Goal: Information Seeking & Learning: Understand process/instructions

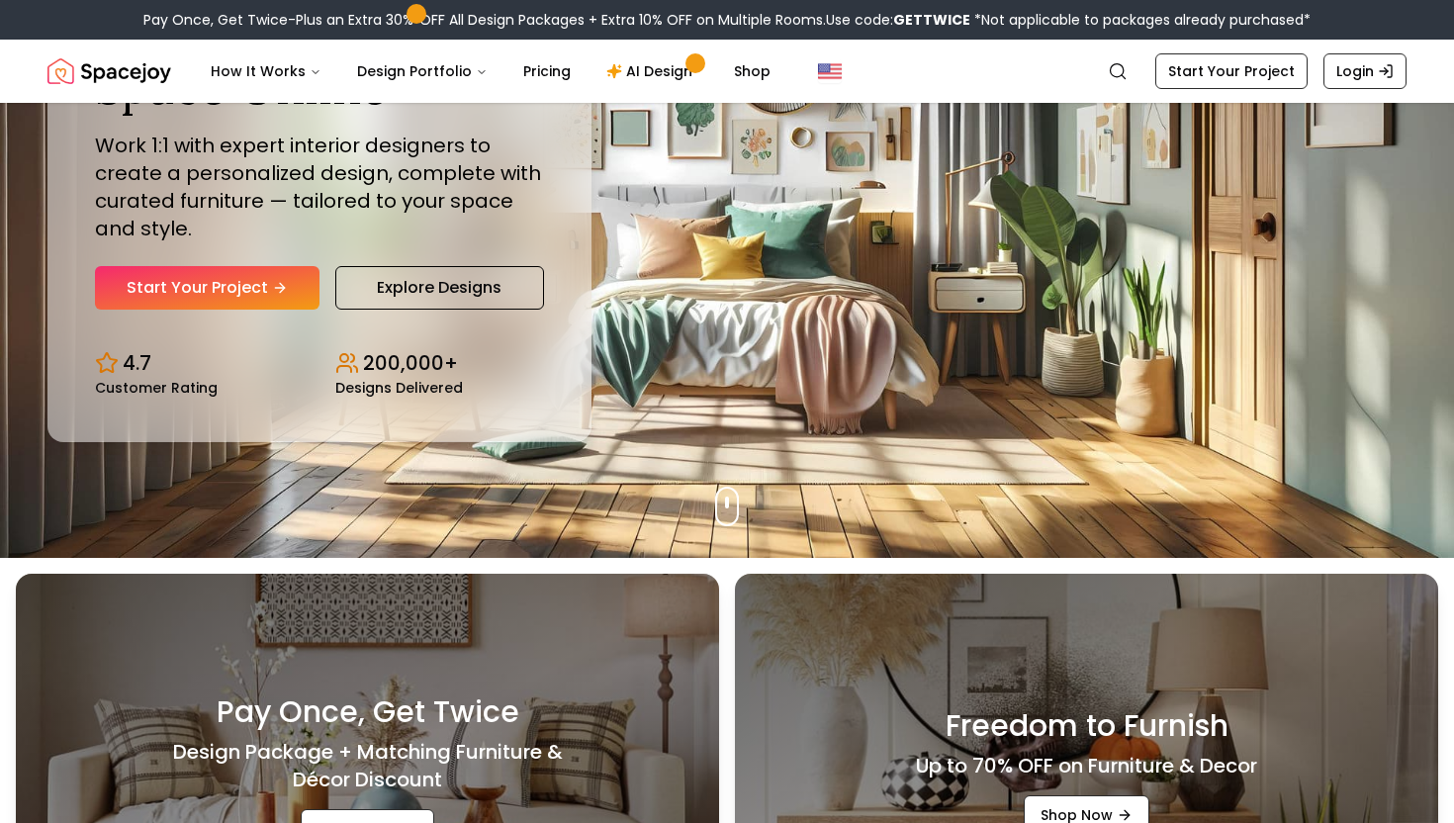
scroll to position [514, 0]
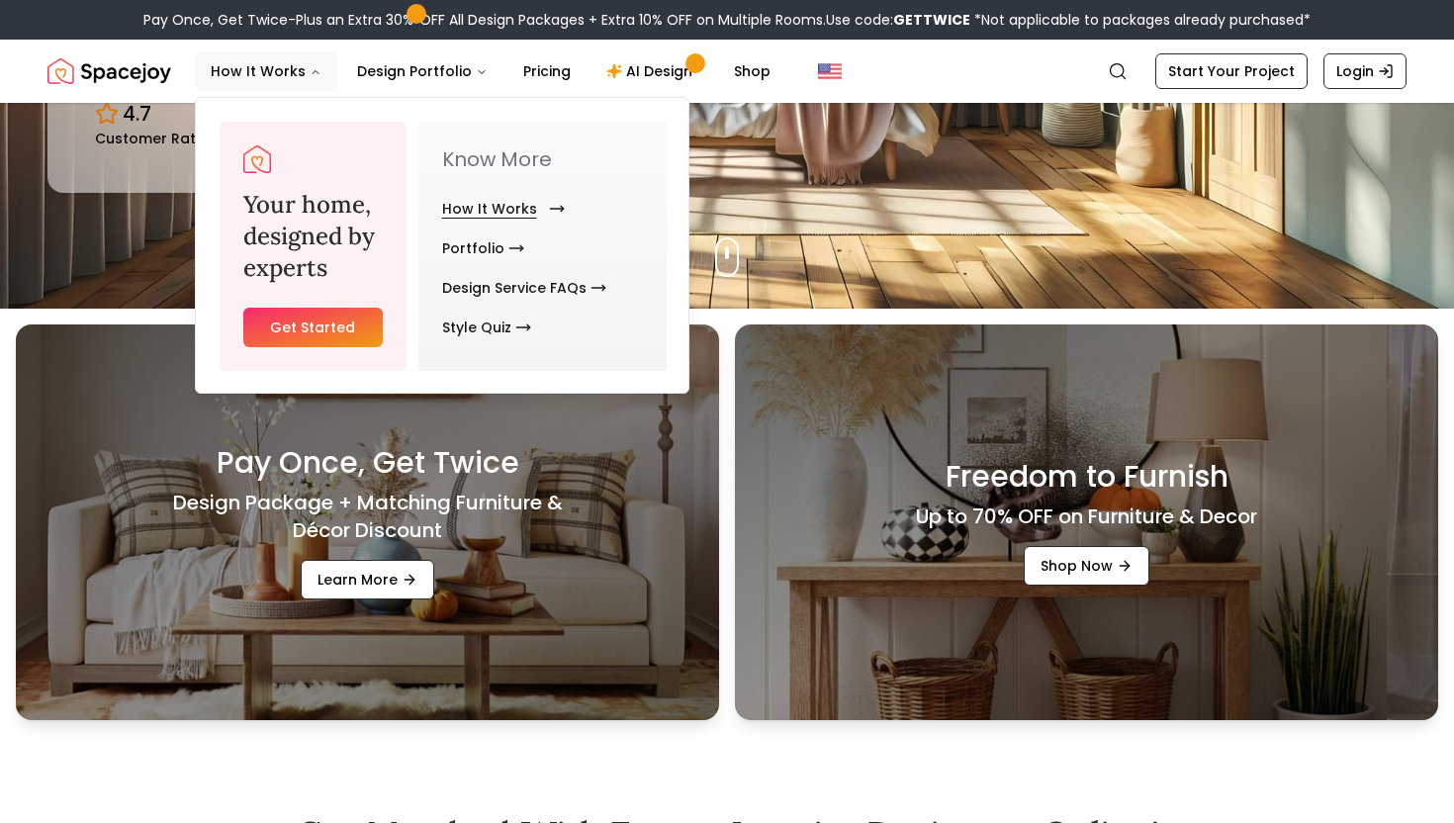
click at [490, 203] on link "How It Works" at bounding box center [499, 209] width 115 height 40
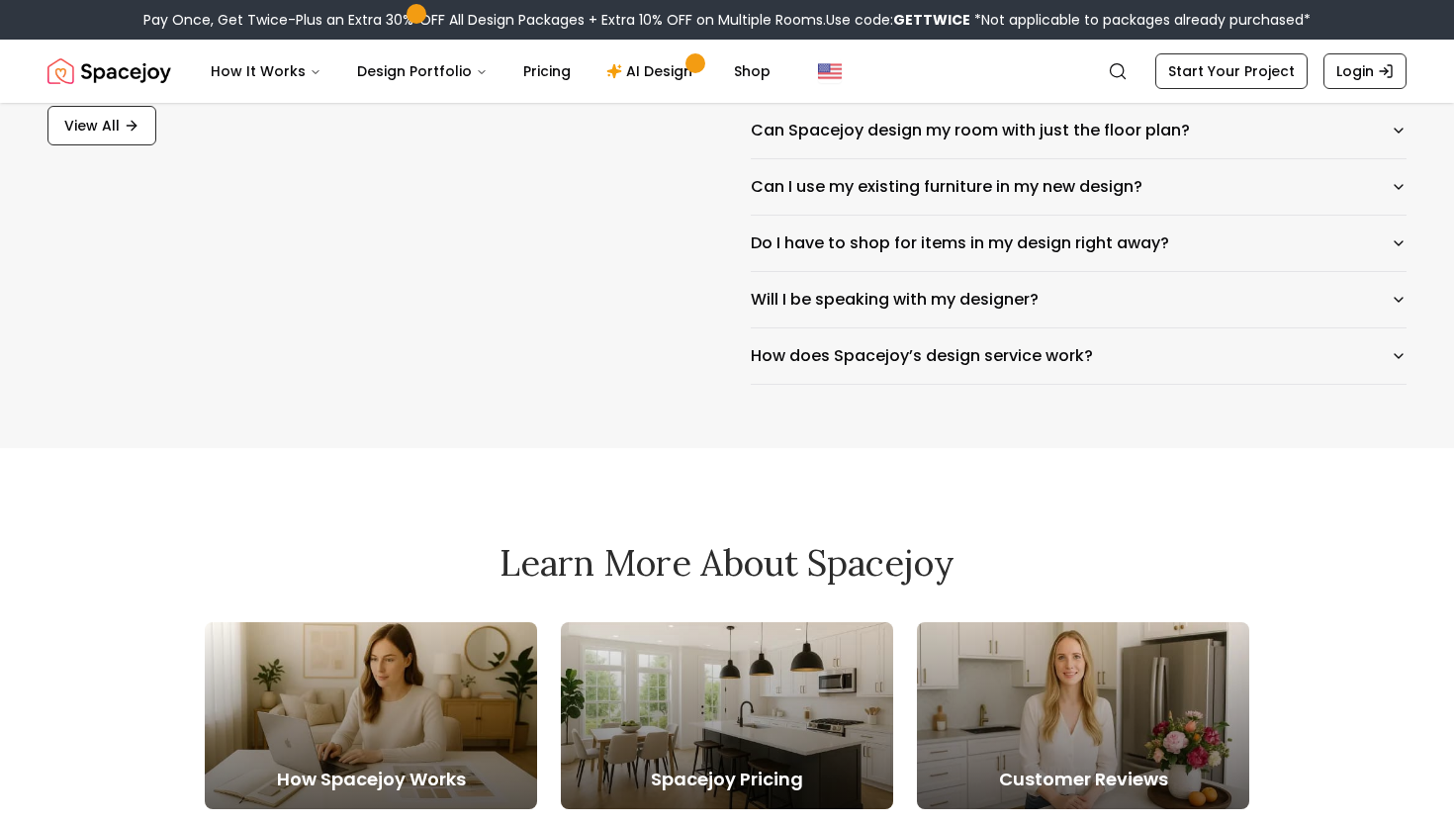
scroll to position [3343, 0]
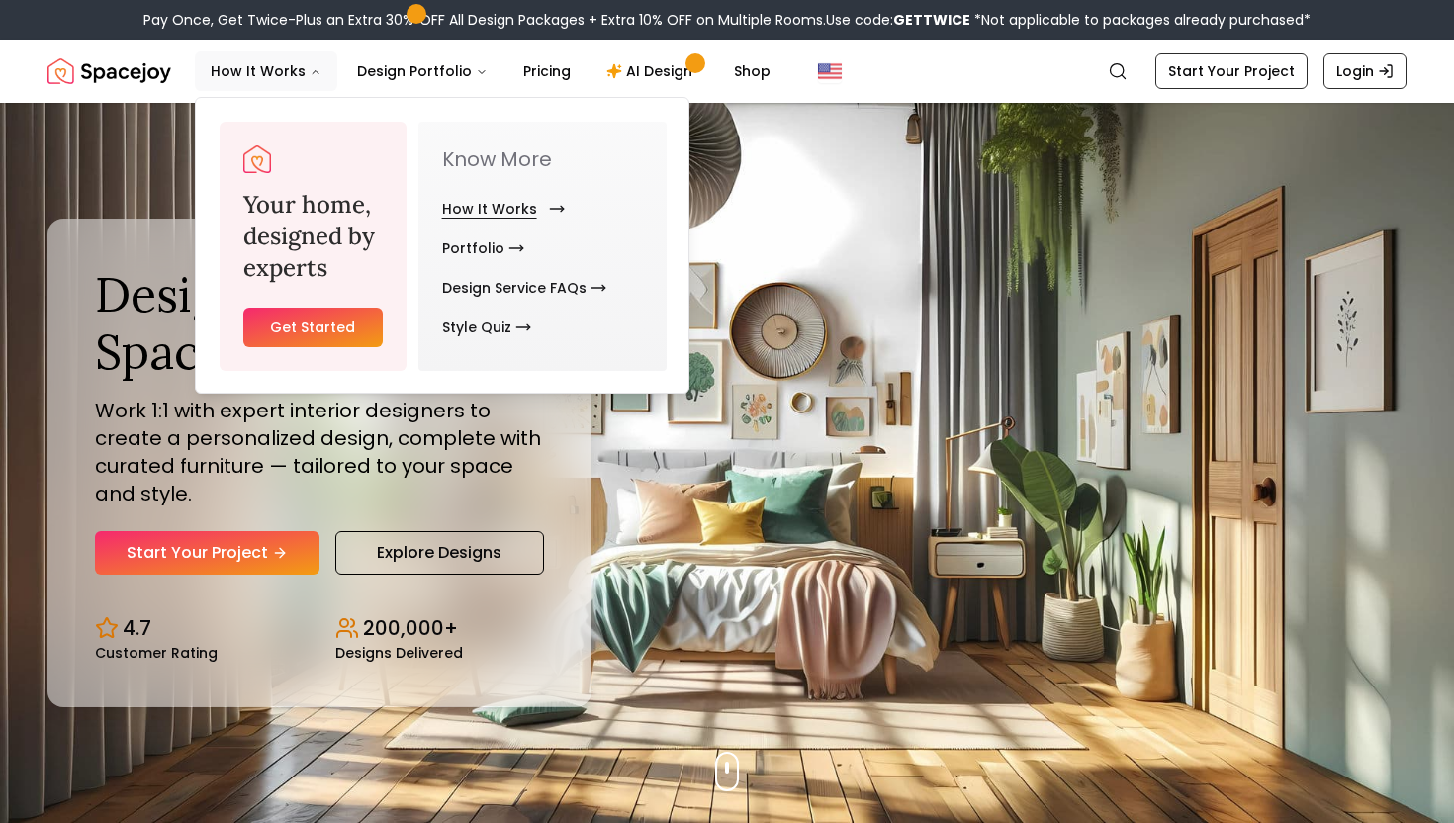
click at [489, 209] on link "How It Works" at bounding box center [499, 209] width 115 height 40
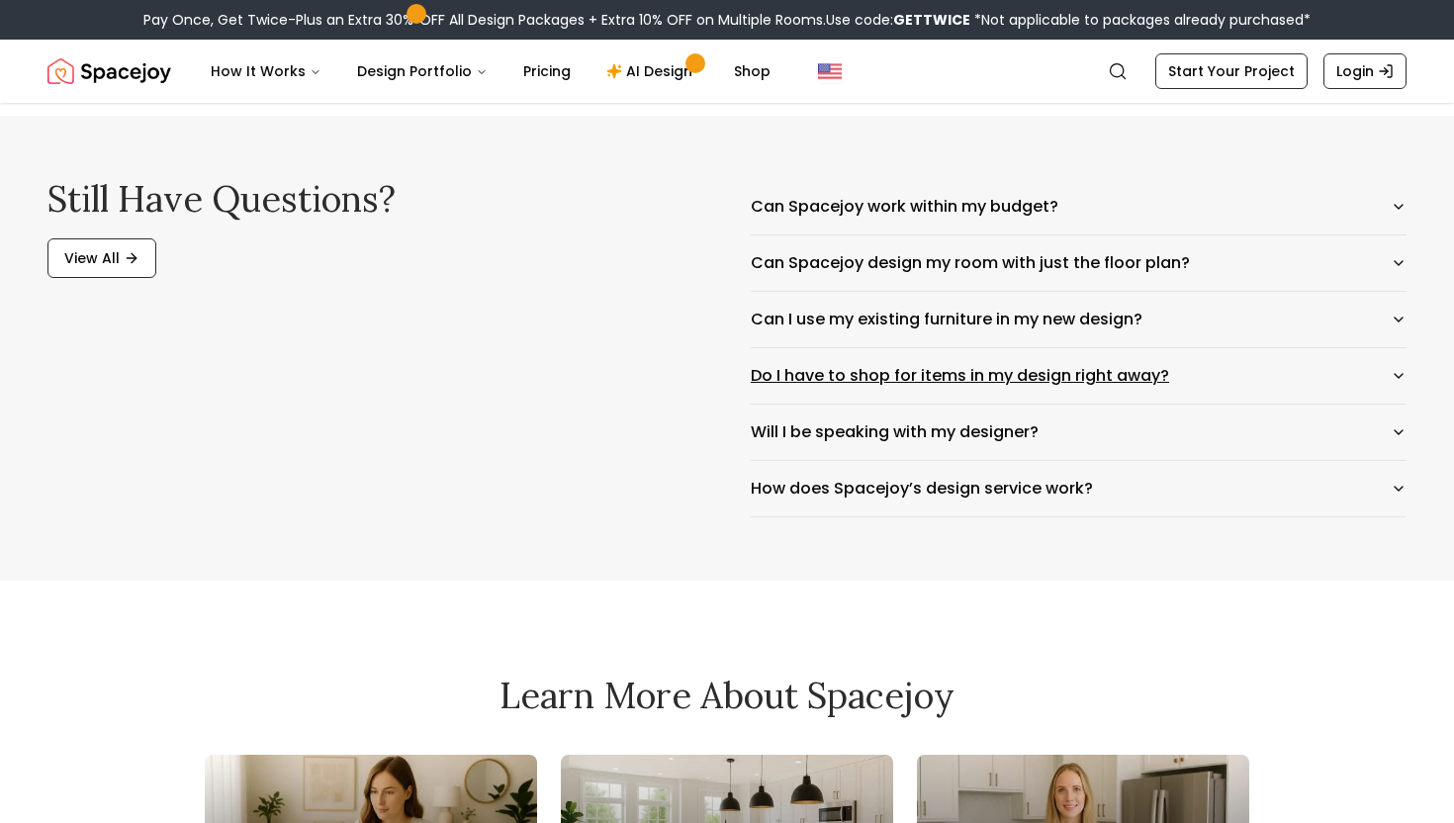
scroll to position [3213, 0]
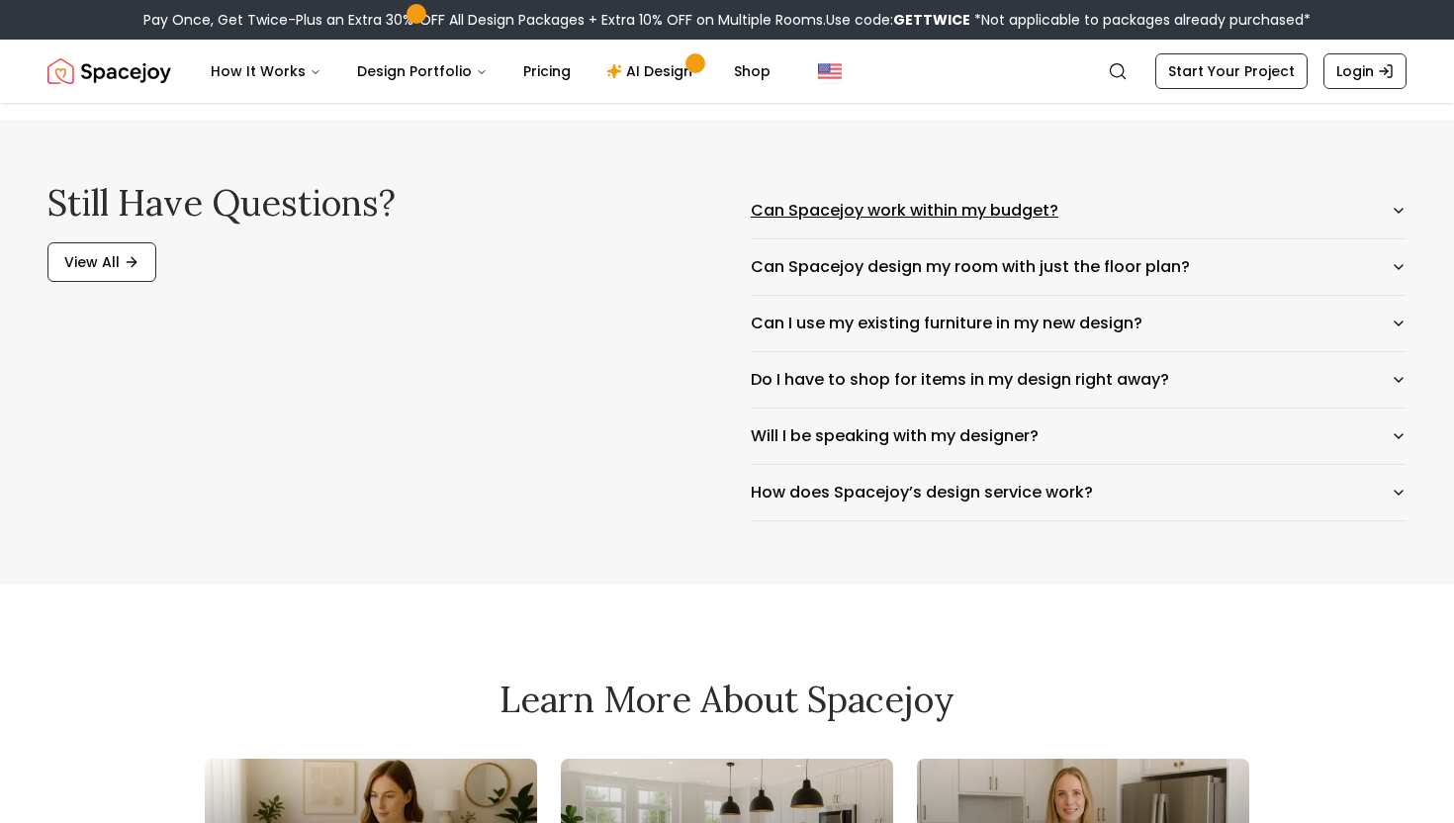
click at [815, 202] on button "Can Spacejoy work within my budget?" at bounding box center [1079, 210] width 656 height 55
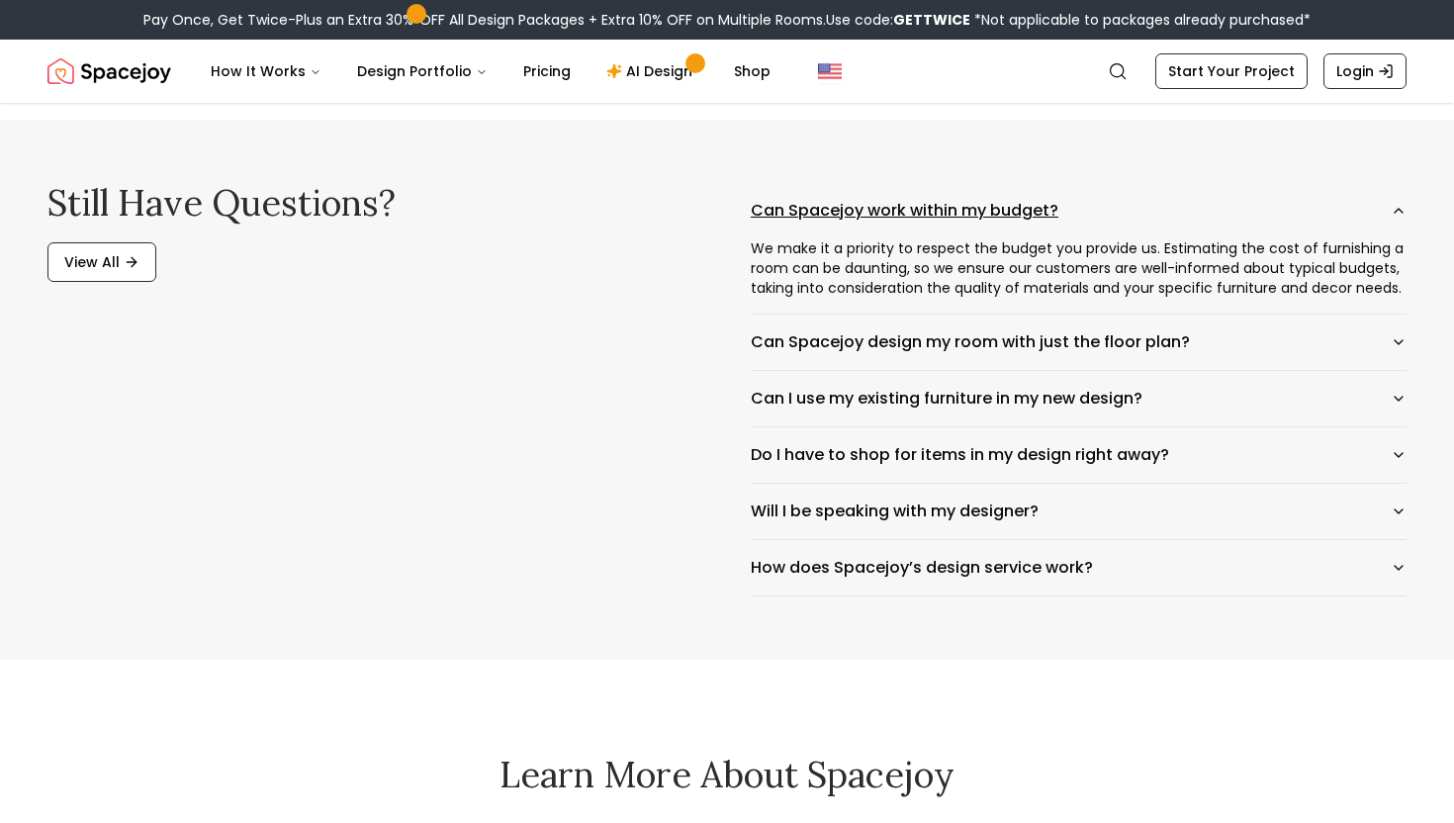
click at [815, 202] on button "Can Spacejoy work within my budget?" at bounding box center [1079, 210] width 656 height 55
